Goal: Task Accomplishment & Management: Use online tool/utility

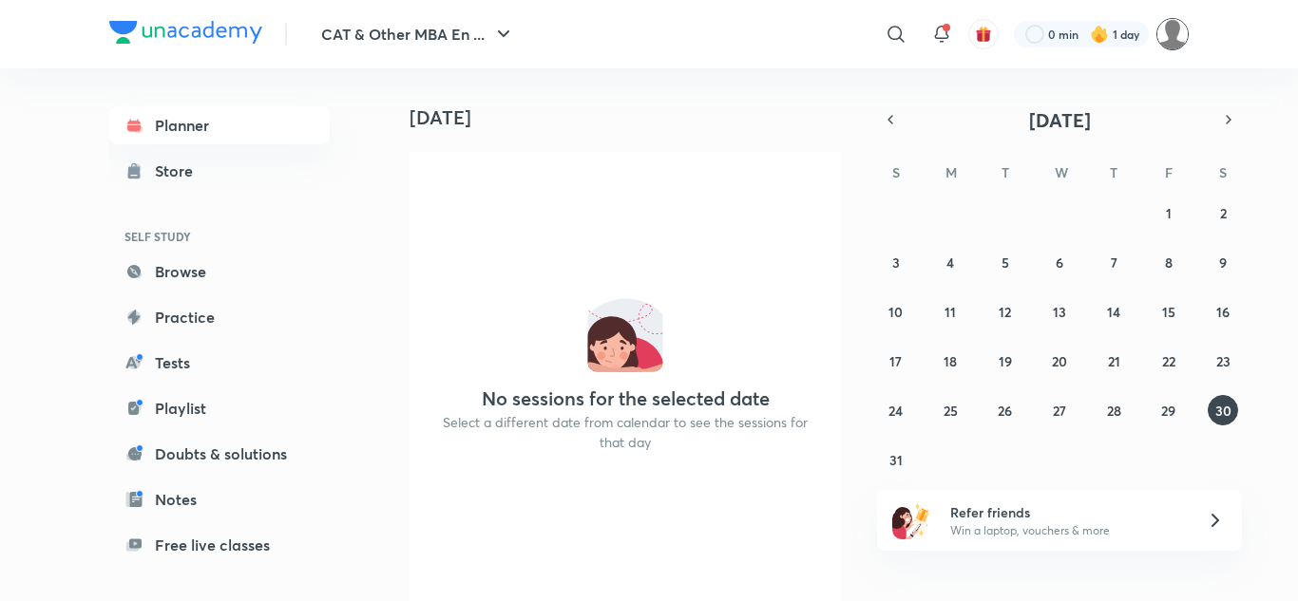
click at [1181, 35] on img at bounding box center [1172, 34] width 32 height 32
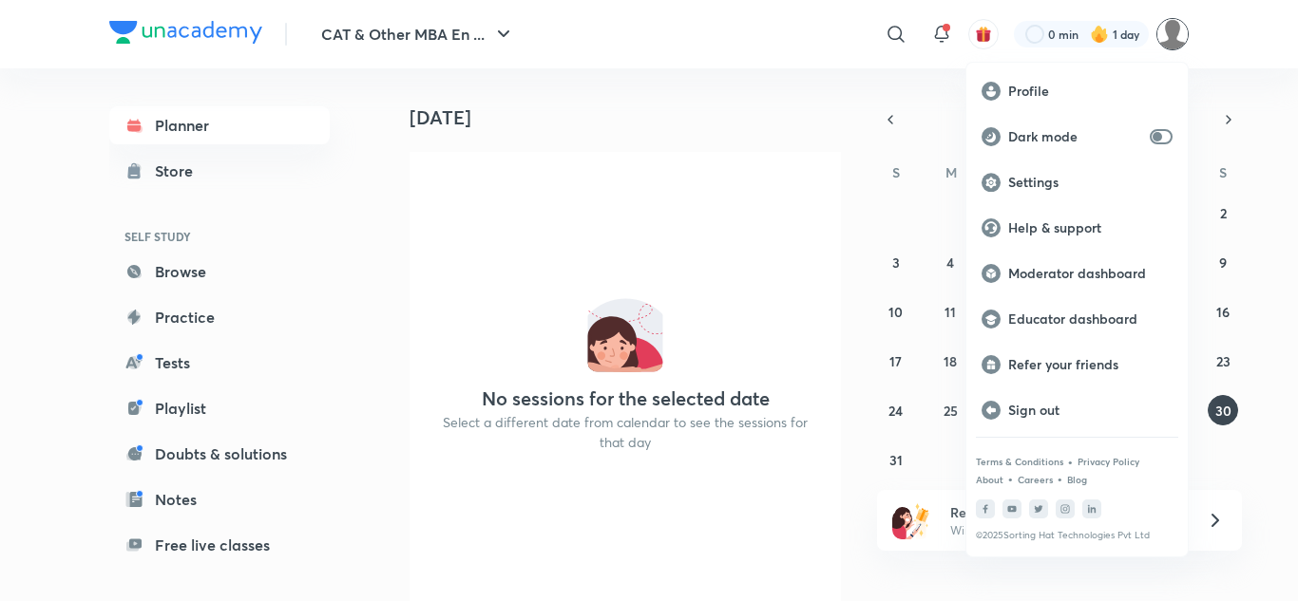
click at [817, 121] on div at bounding box center [649, 300] width 1298 height 601
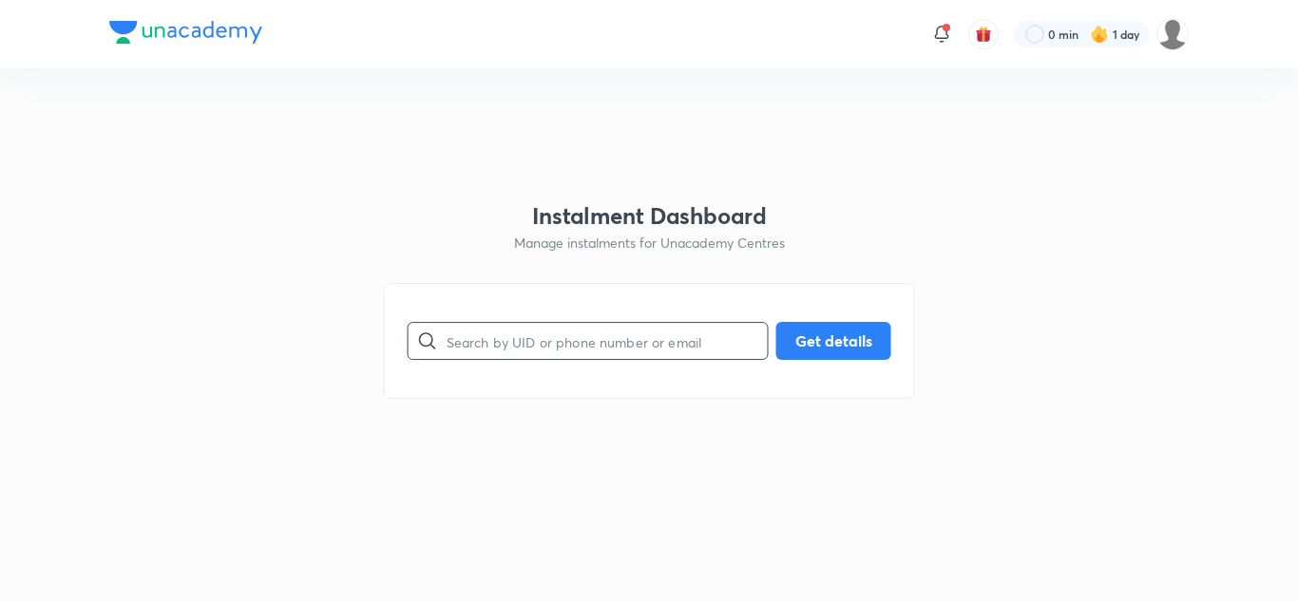
paste input "0CU6ZGSLEQ"
type input "0CU6ZGSLEQ"
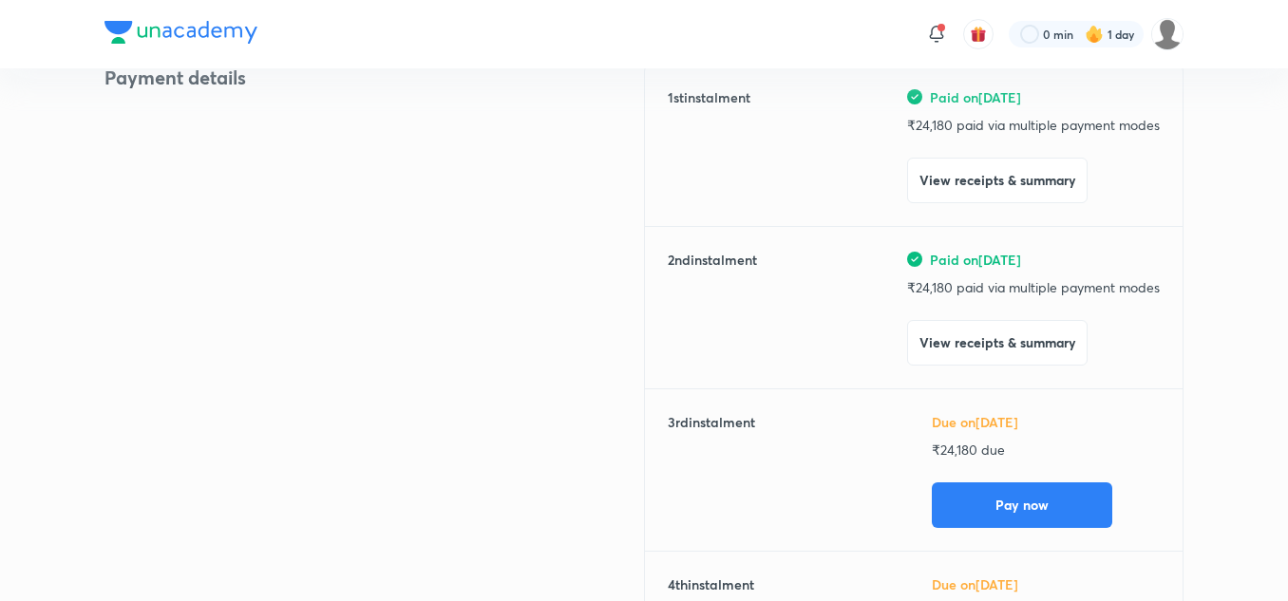
scroll to position [258, 0]
